Goal: Information Seeking & Learning: Learn about a topic

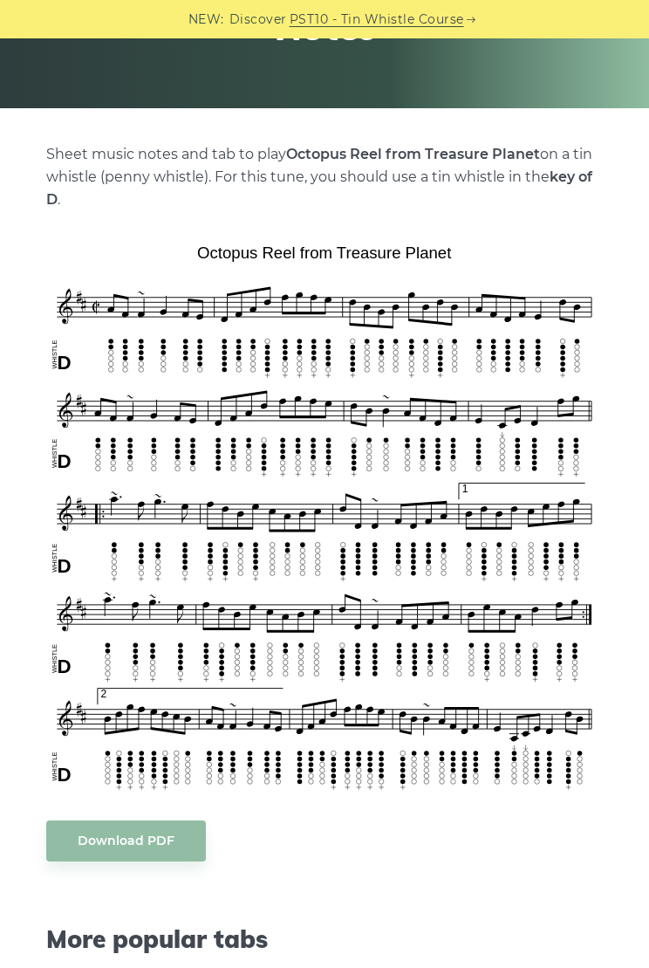
scroll to position [287, 0]
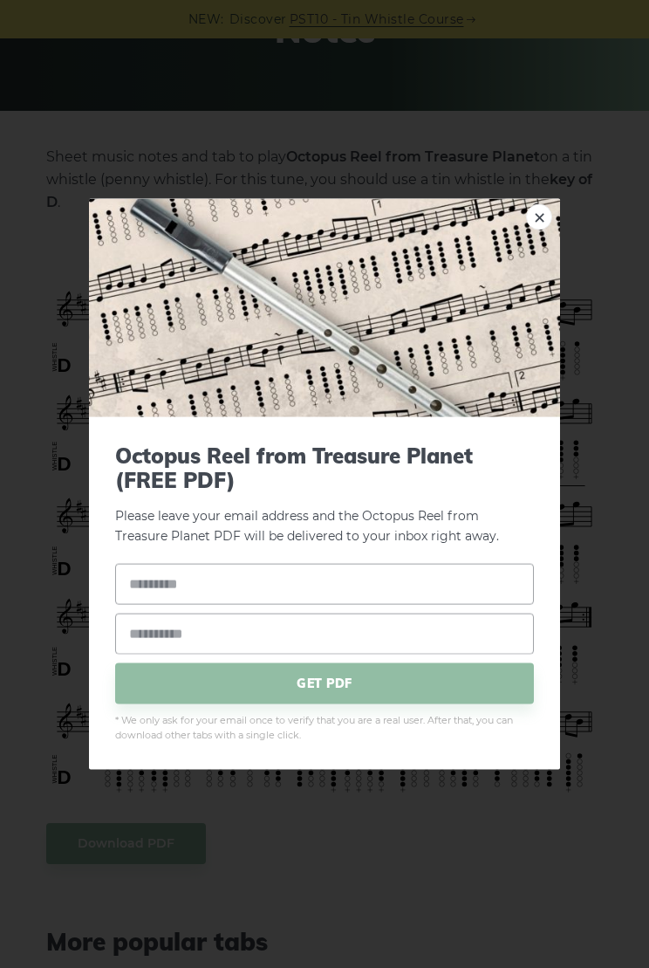
click at [532, 228] on link "×" at bounding box center [539, 216] width 26 height 26
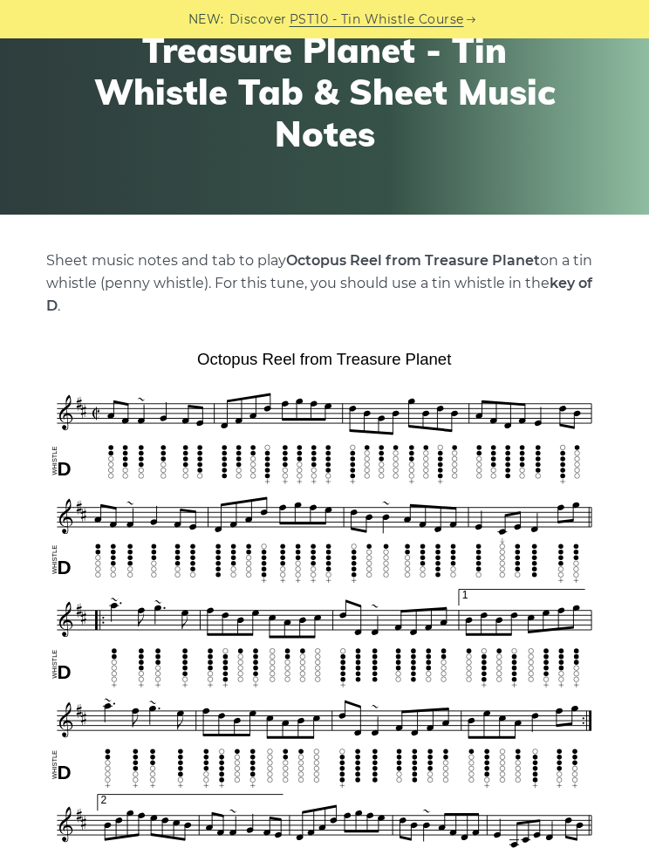
scroll to position [0, 0]
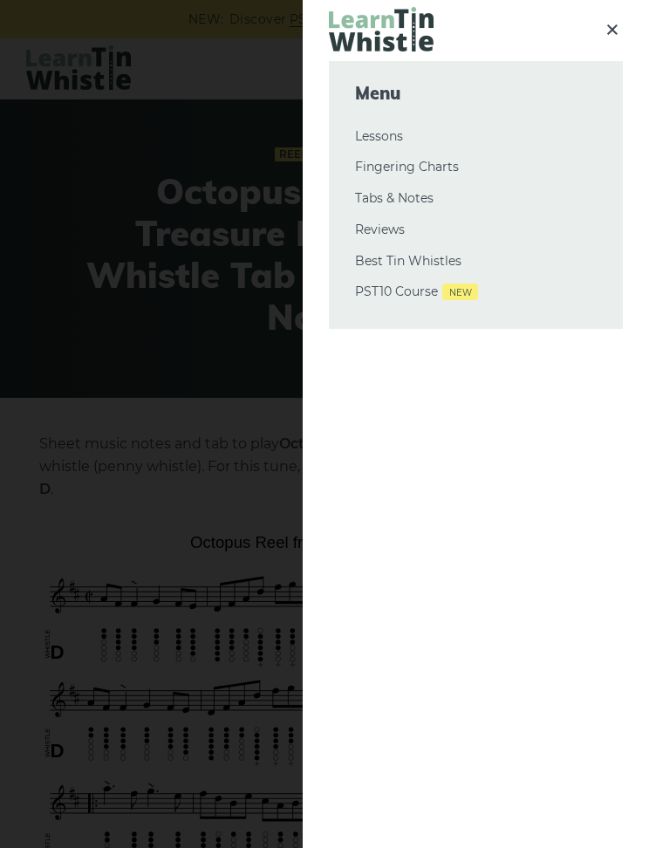
click at [422, 193] on link "Tabs & Notes" at bounding box center [476, 199] width 242 height 21
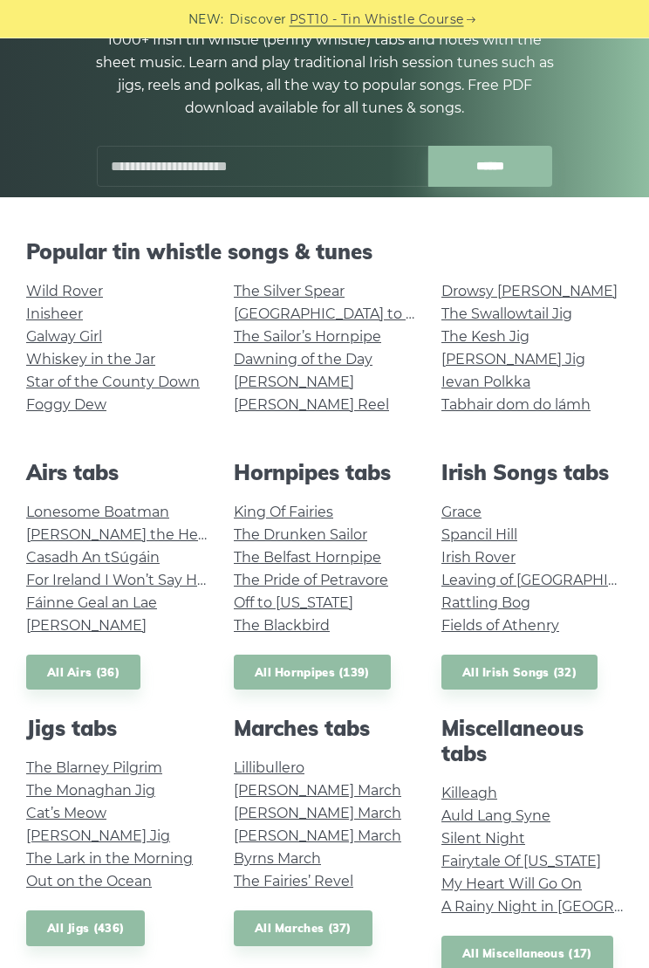
scroll to position [214, 0]
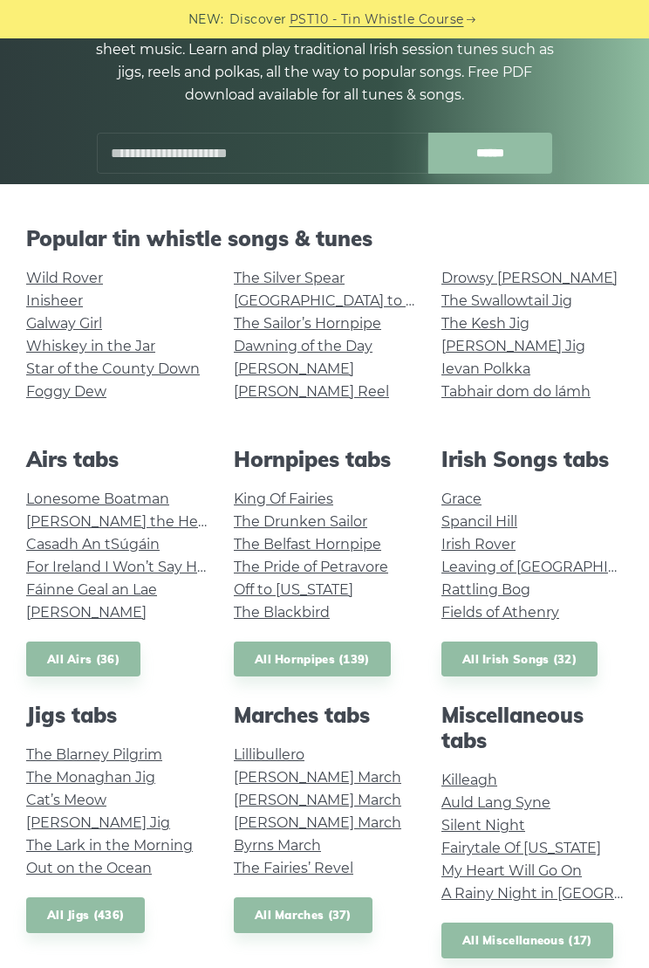
click at [76, 322] on link "Galway Girl" at bounding box center [64, 323] width 76 height 17
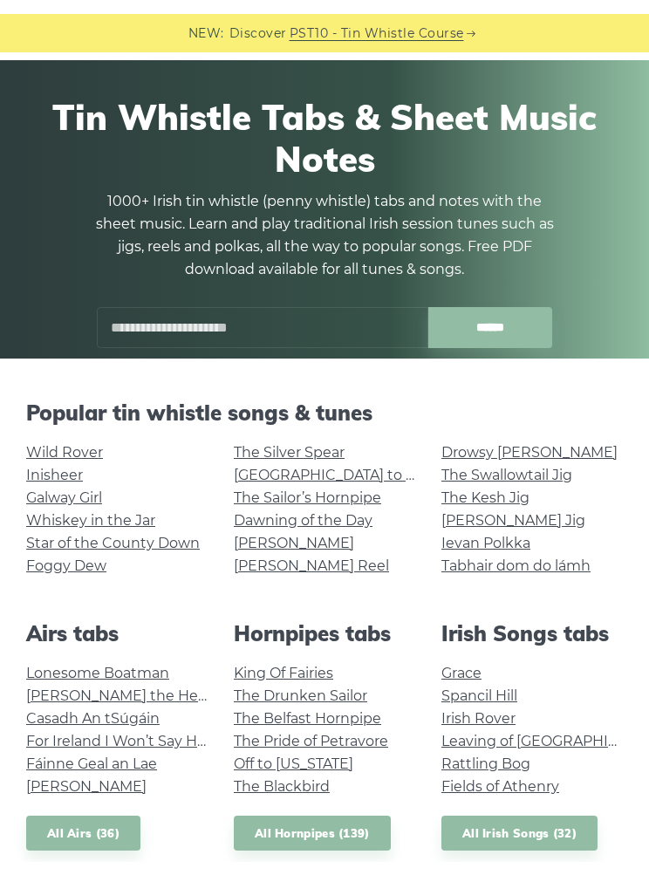
scroll to position [52, 0]
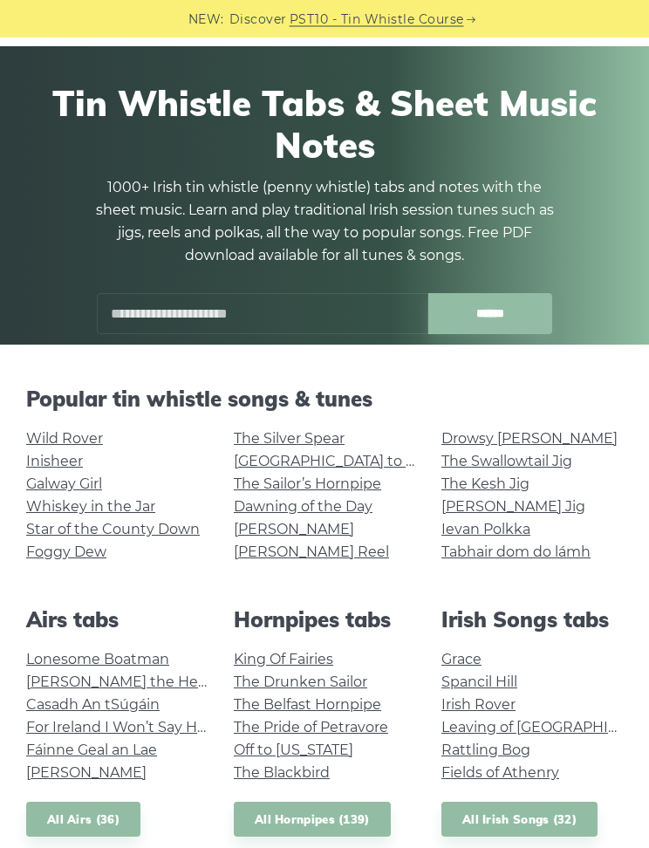
click at [381, 314] on input "text" at bounding box center [263, 314] width 332 height 41
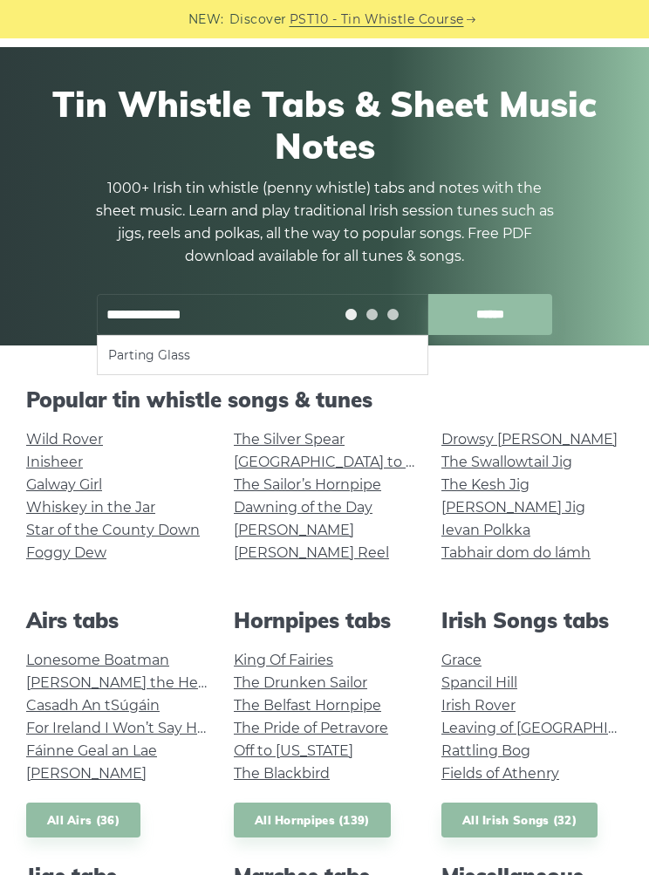
click at [298, 340] on ul "Parting Glass" at bounding box center [263, 355] width 332 height 40
click at [352, 342] on ul "Parting Glass" at bounding box center [263, 355] width 332 height 40
type input "**********"
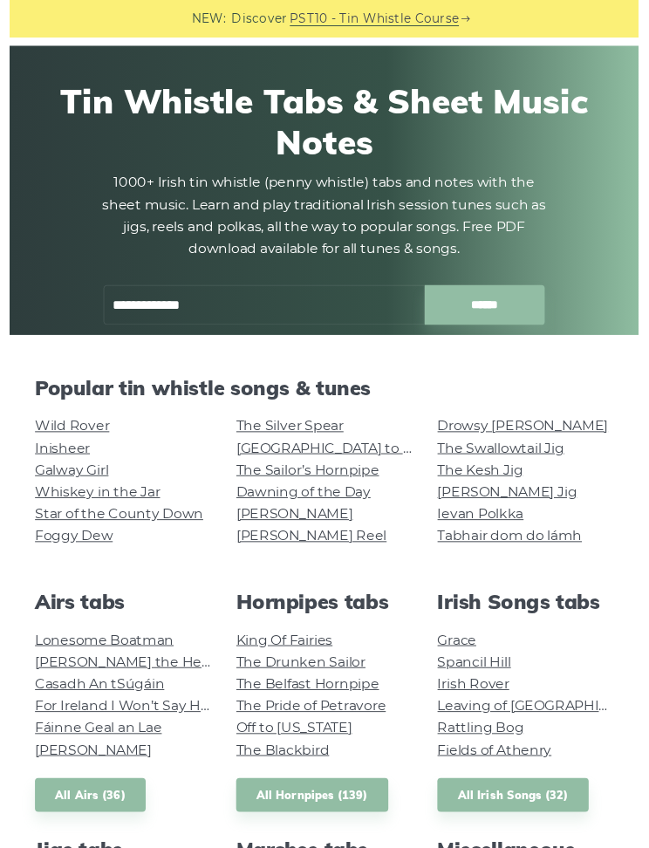
scroll to position [0, 0]
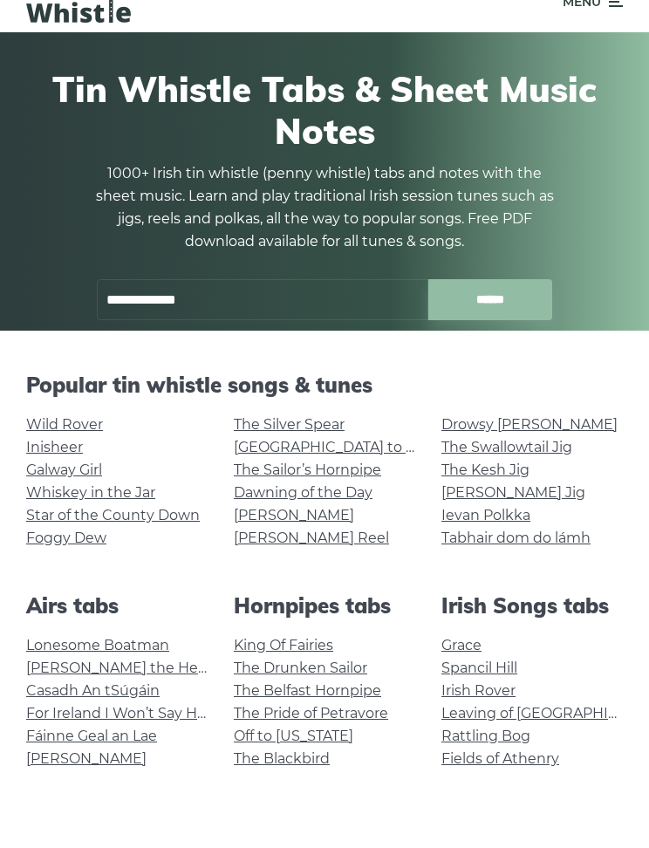
click at [337, 347] on input "**********" at bounding box center [263, 367] width 332 height 41
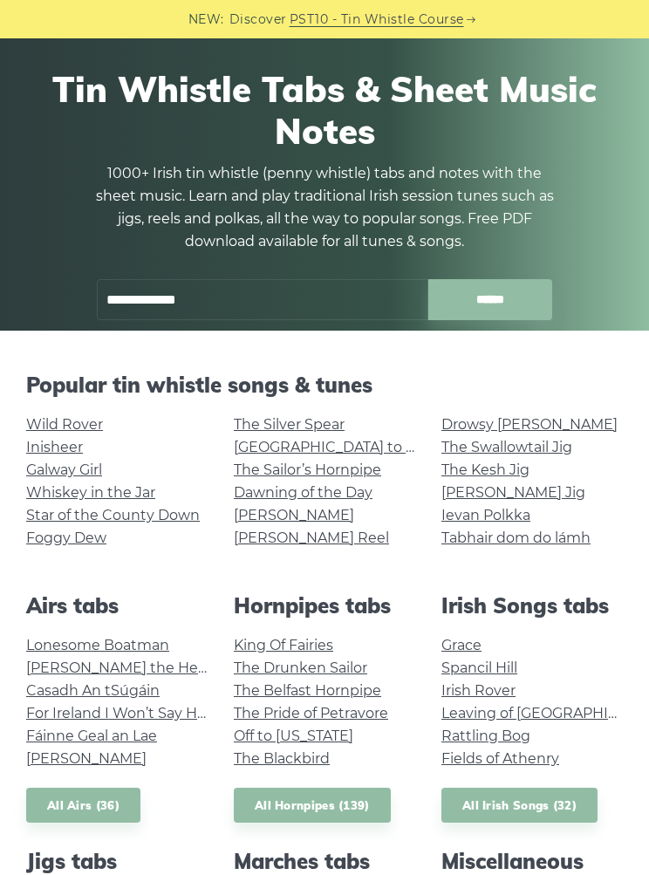
scroll to position [66, 0]
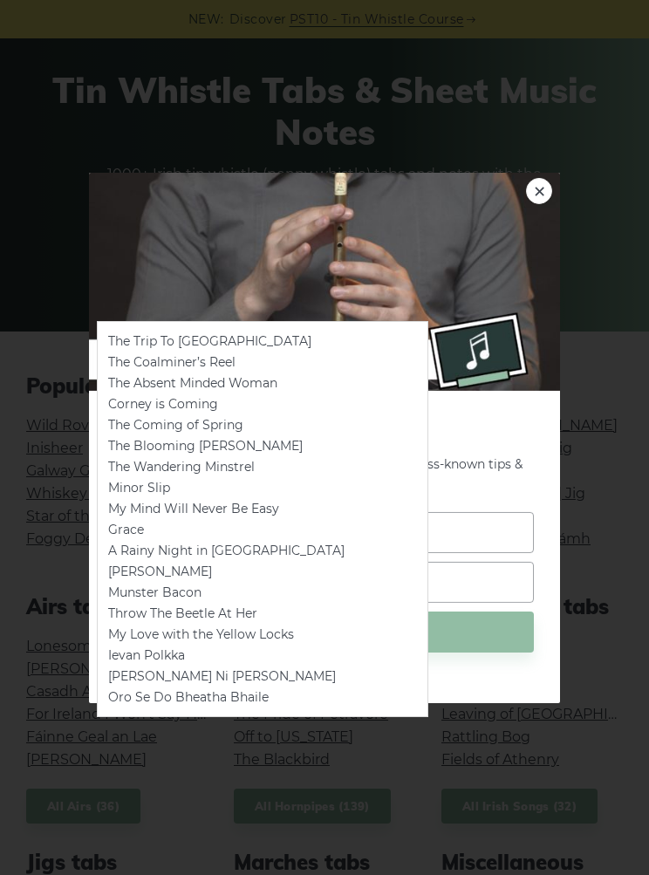
click at [542, 191] on link "×" at bounding box center [539, 190] width 26 height 26
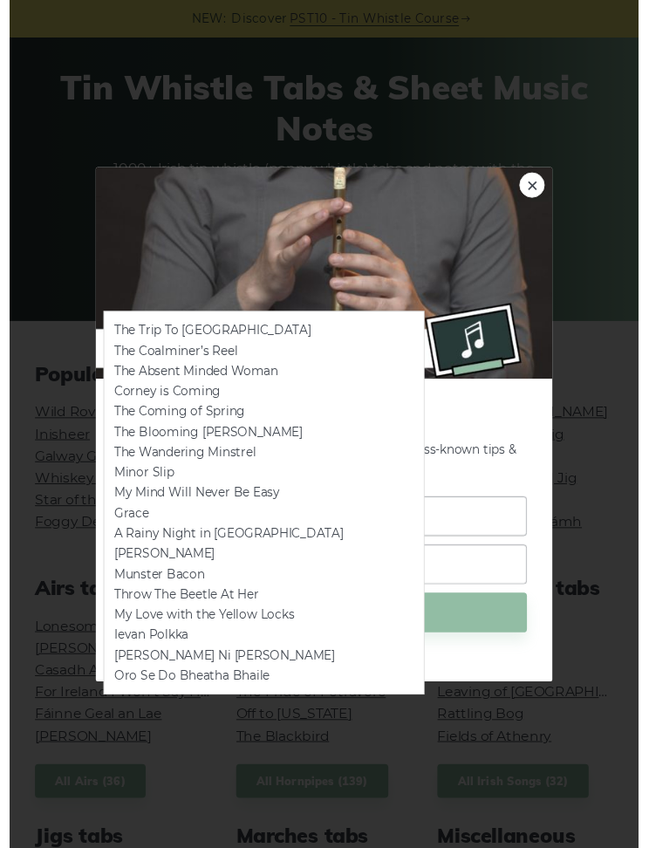
scroll to position [67, 0]
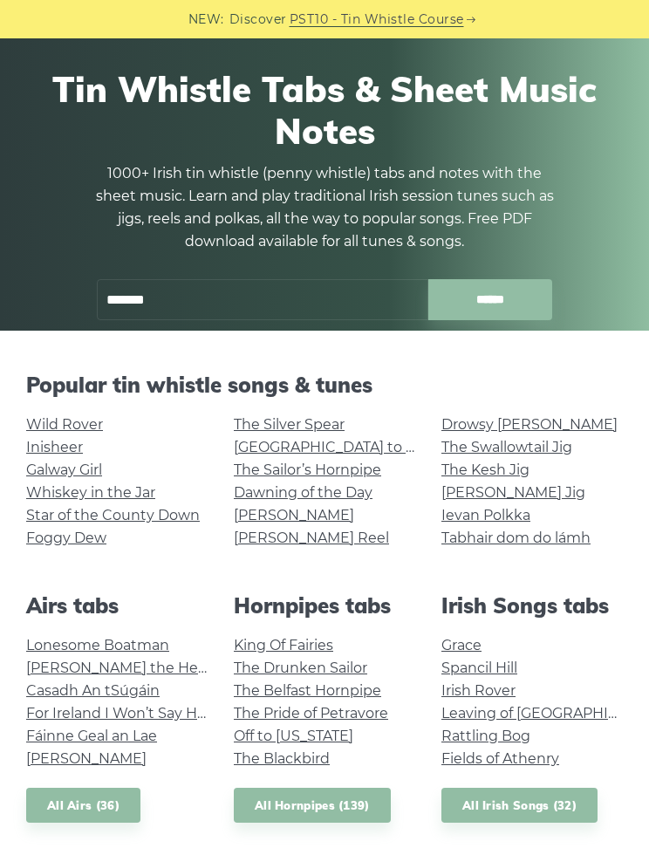
click at [351, 299] on div at bounding box center [351, 299] width 0 height 0
click at [333, 298] on input "*******" at bounding box center [263, 299] width 332 height 41
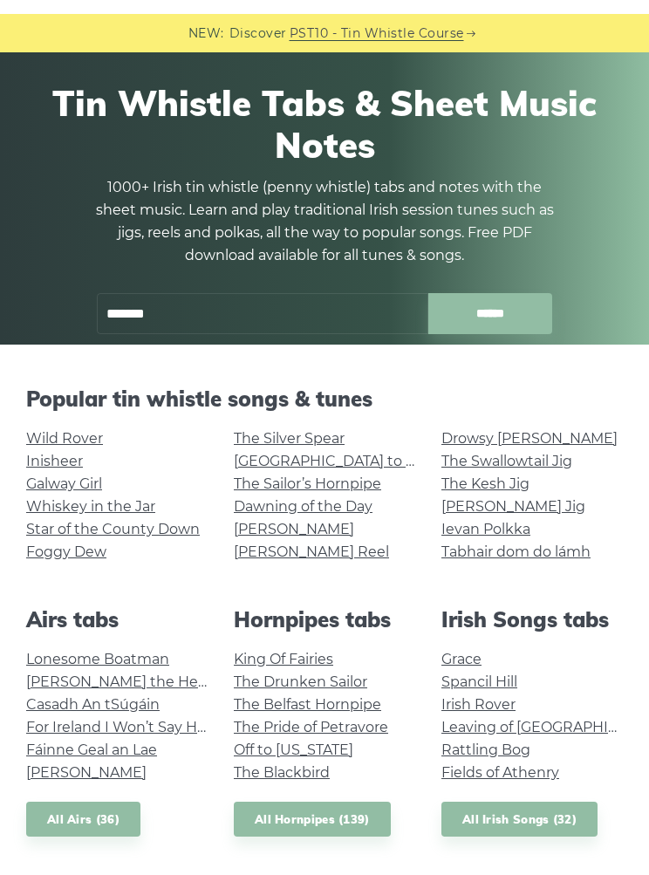
scroll to position [66, 0]
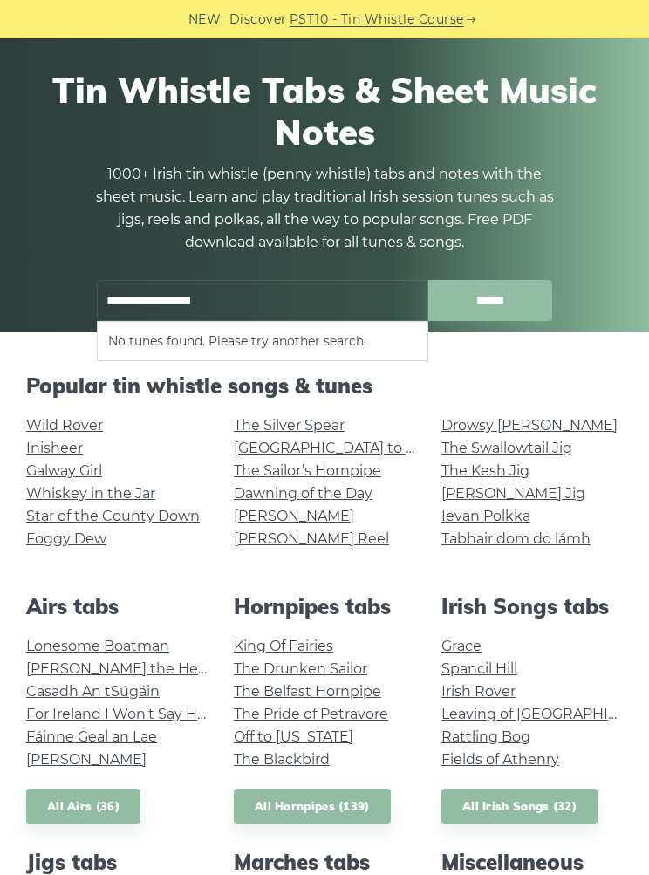
type input "**********"
click at [491, 299] on input "******" at bounding box center [491, 300] width 125 height 41
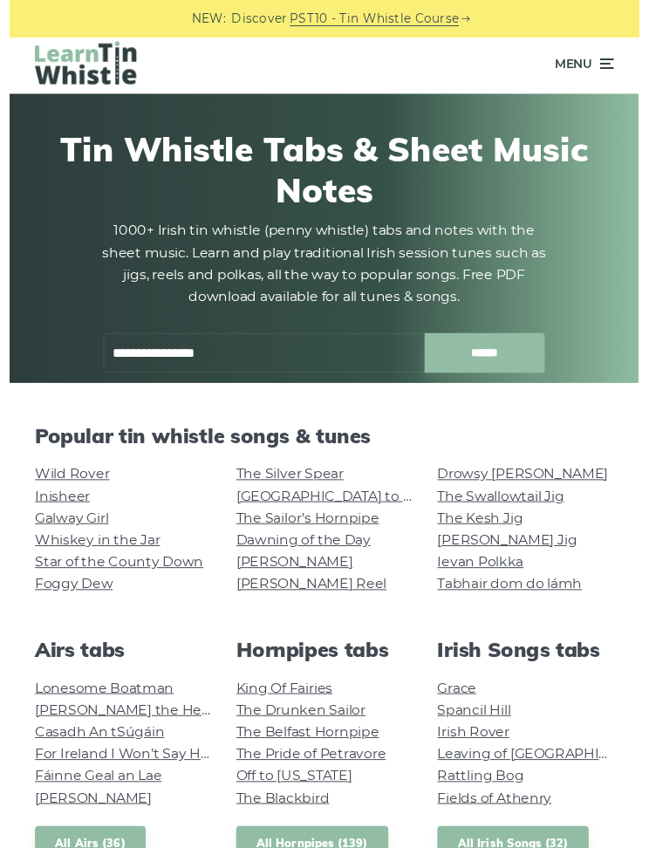
scroll to position [0, 0]
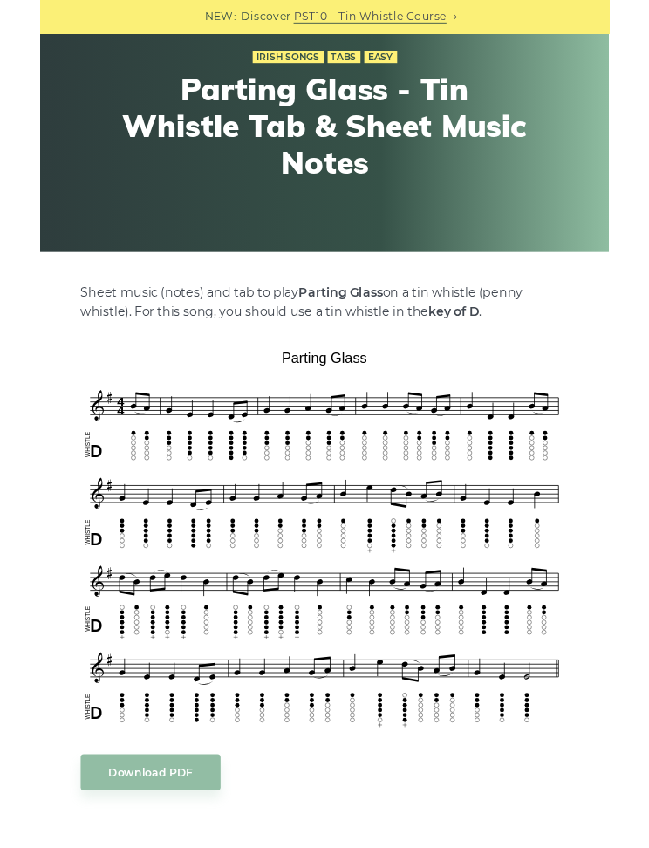
scroll to position [160, 0]
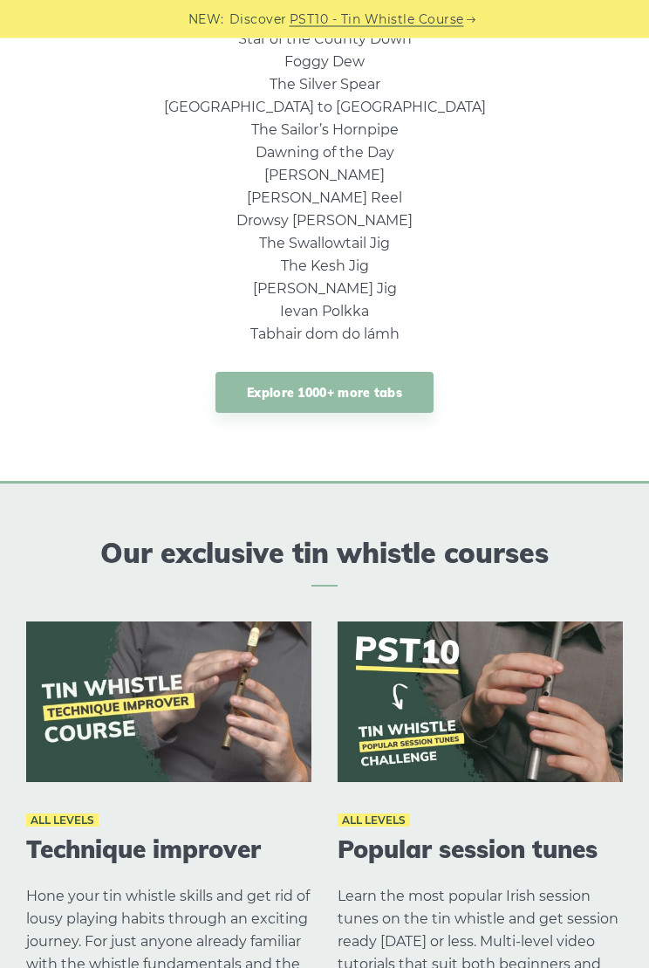
scroll to position [1195, 0]
click at [263, 392] on link "Explore 1000+ more tabs" at bounding box center [325, 392] width 218 height 41
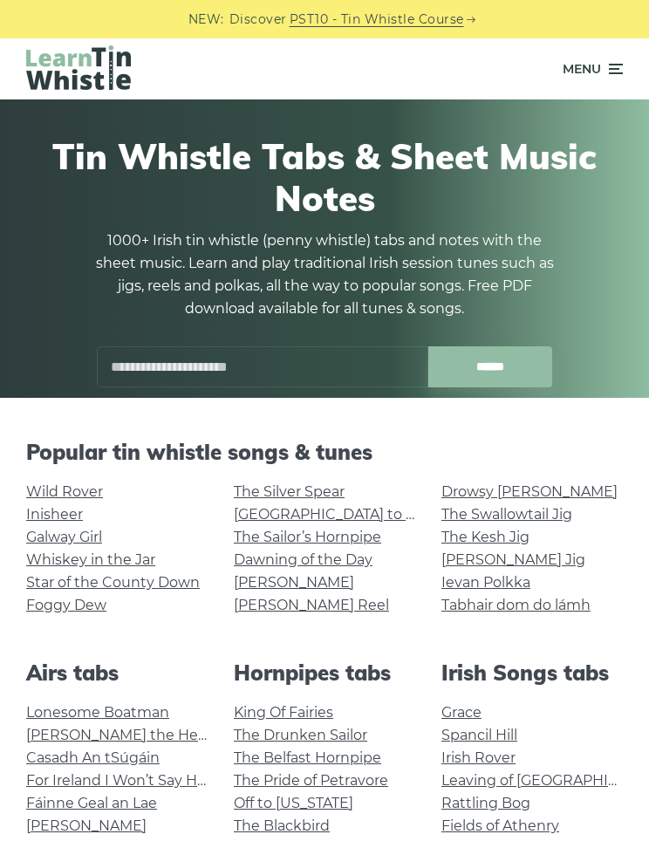
click at [213, 371] on input "text" at bounding box center [263, 367] width 332 height 41
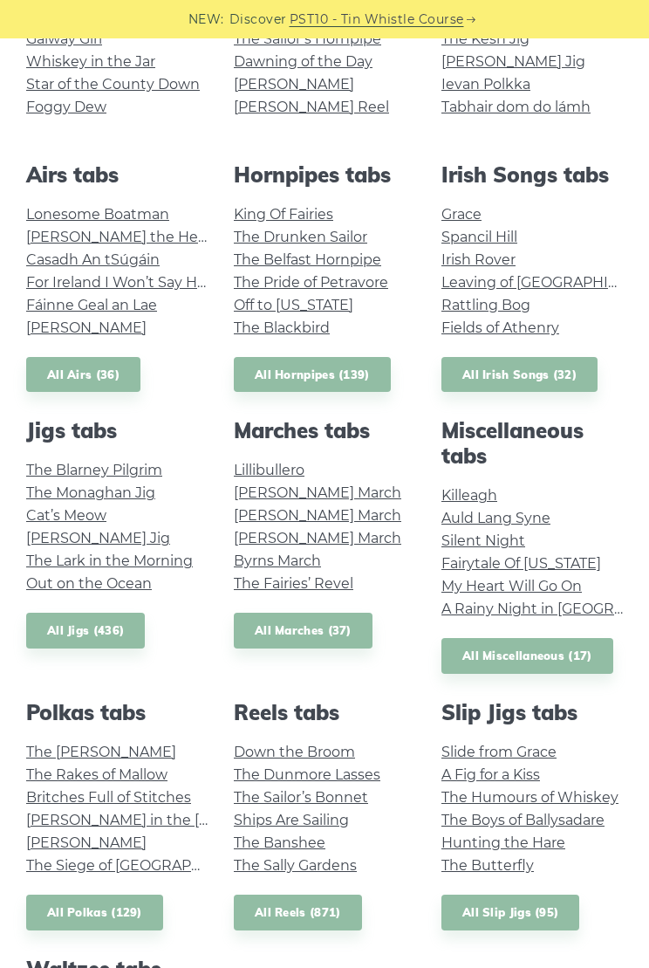
scroll to position [569, 0]
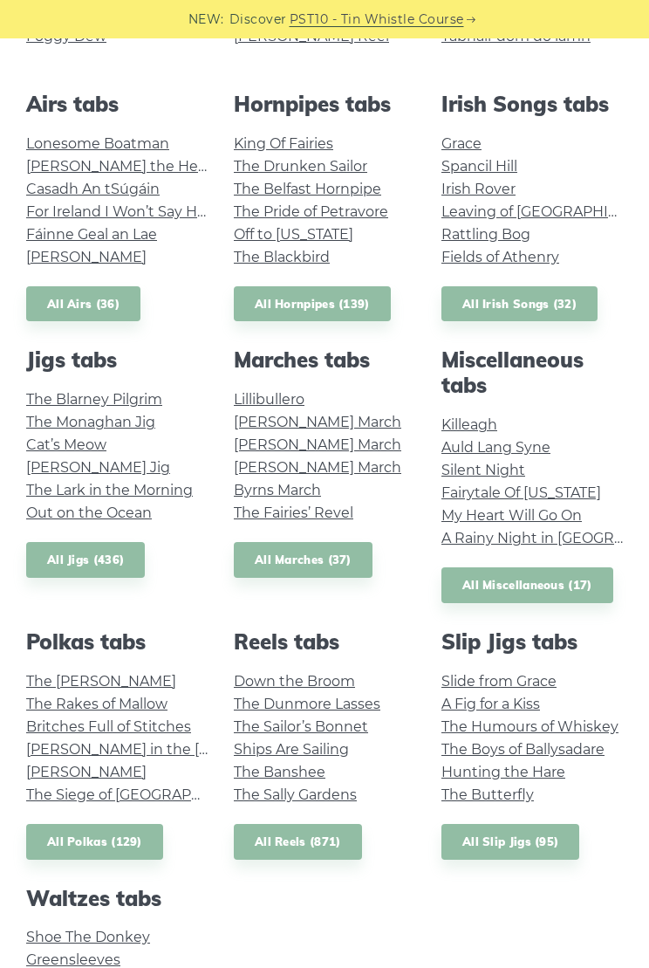
type input "**********"
click at [565, 485] on link "Fairytale Of [US_STATE]" at bounding box center [522, 492] width 160 height 17
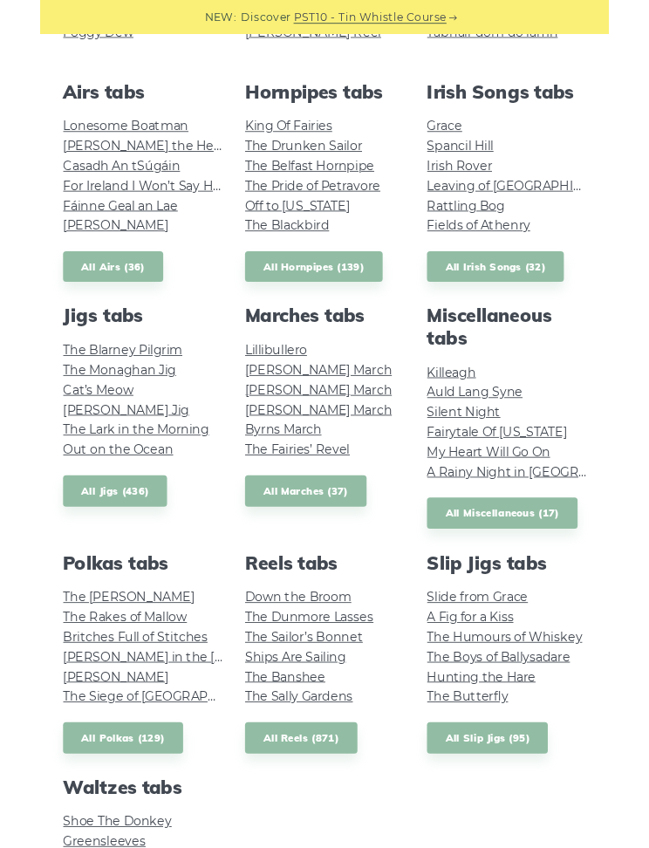
scroll to position [618, 0]
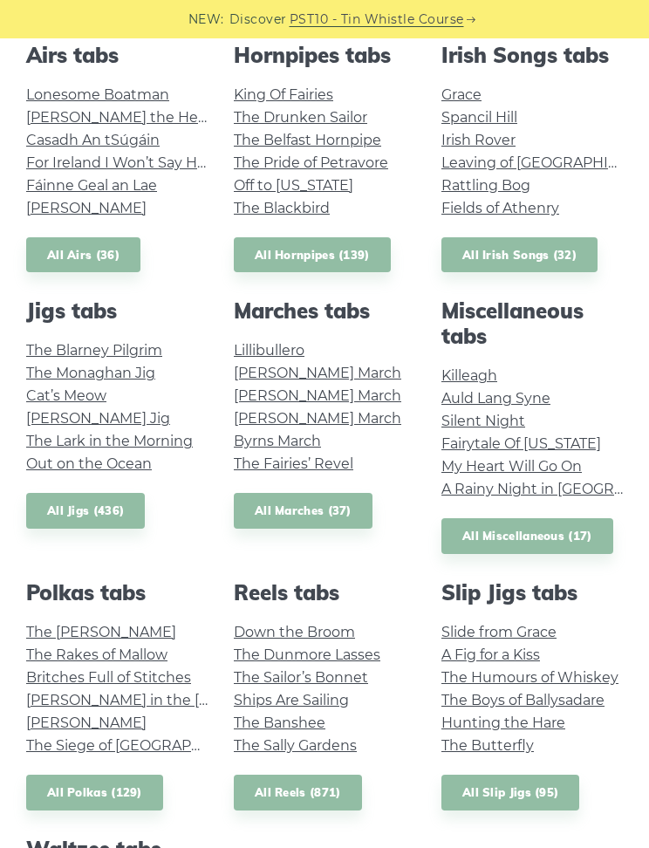
click at [3, 21] on div "NEW: Discover PST10 - Tin Whistle Course" at bounding box center [324, 19] width 649 height 38
click at [482, 463] on link "My Heart Will Go On" at bounding box center [512, 466] width 141 height 17
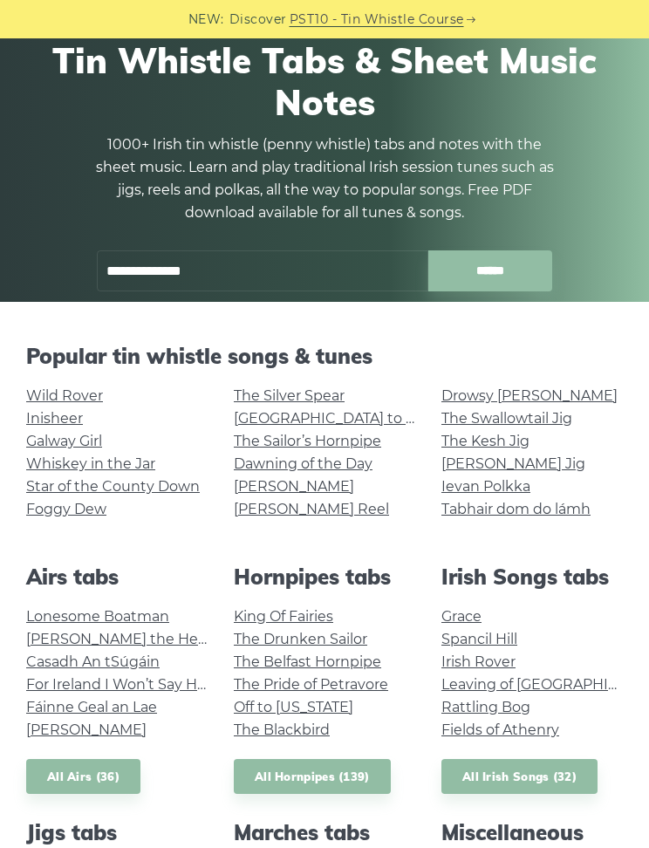
scroll to position [88, 0]
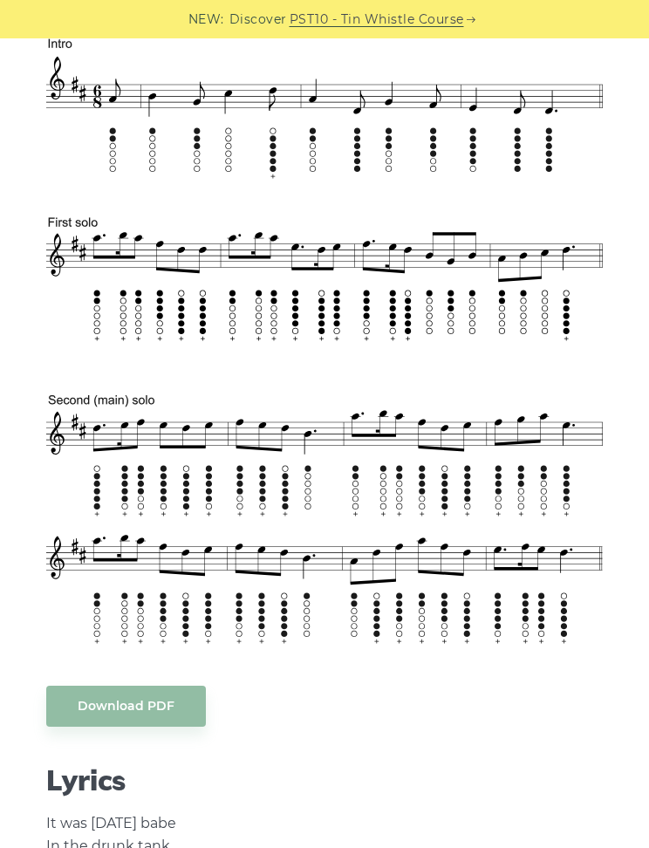
scroll to position [683, 0]
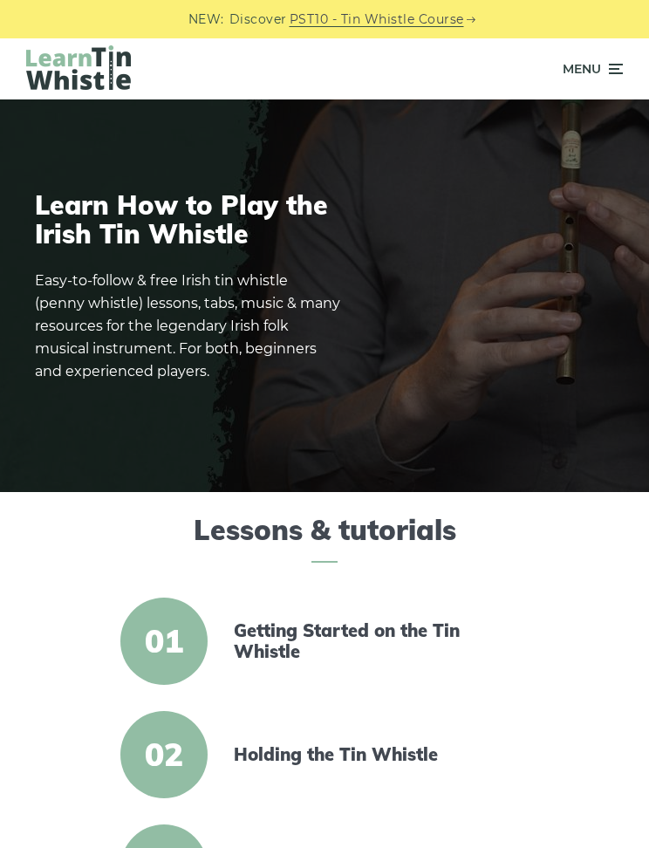
scroll to position [1244, 0]
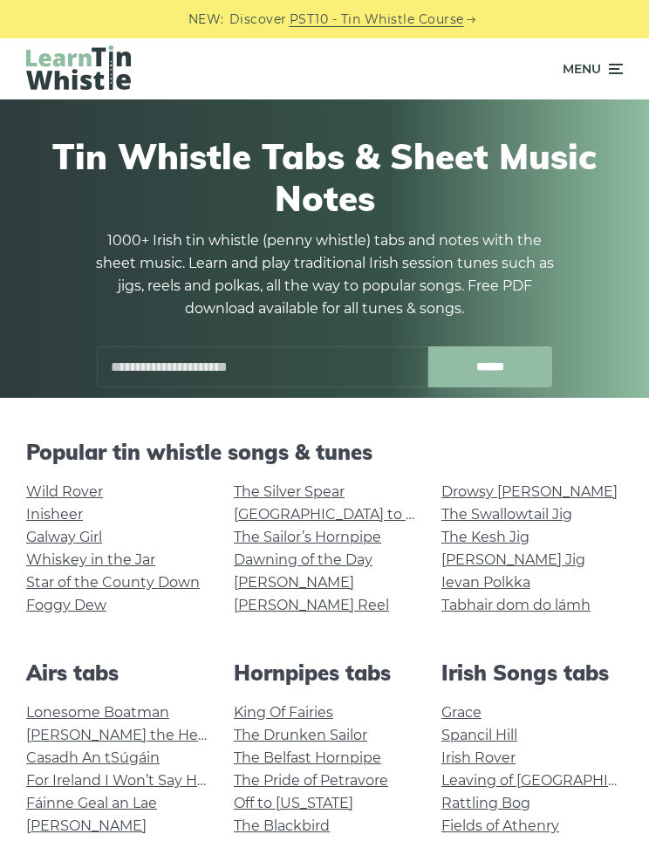
scroll to position [88, 0]
